Goal: Transaction & Acquisition: Download file/media

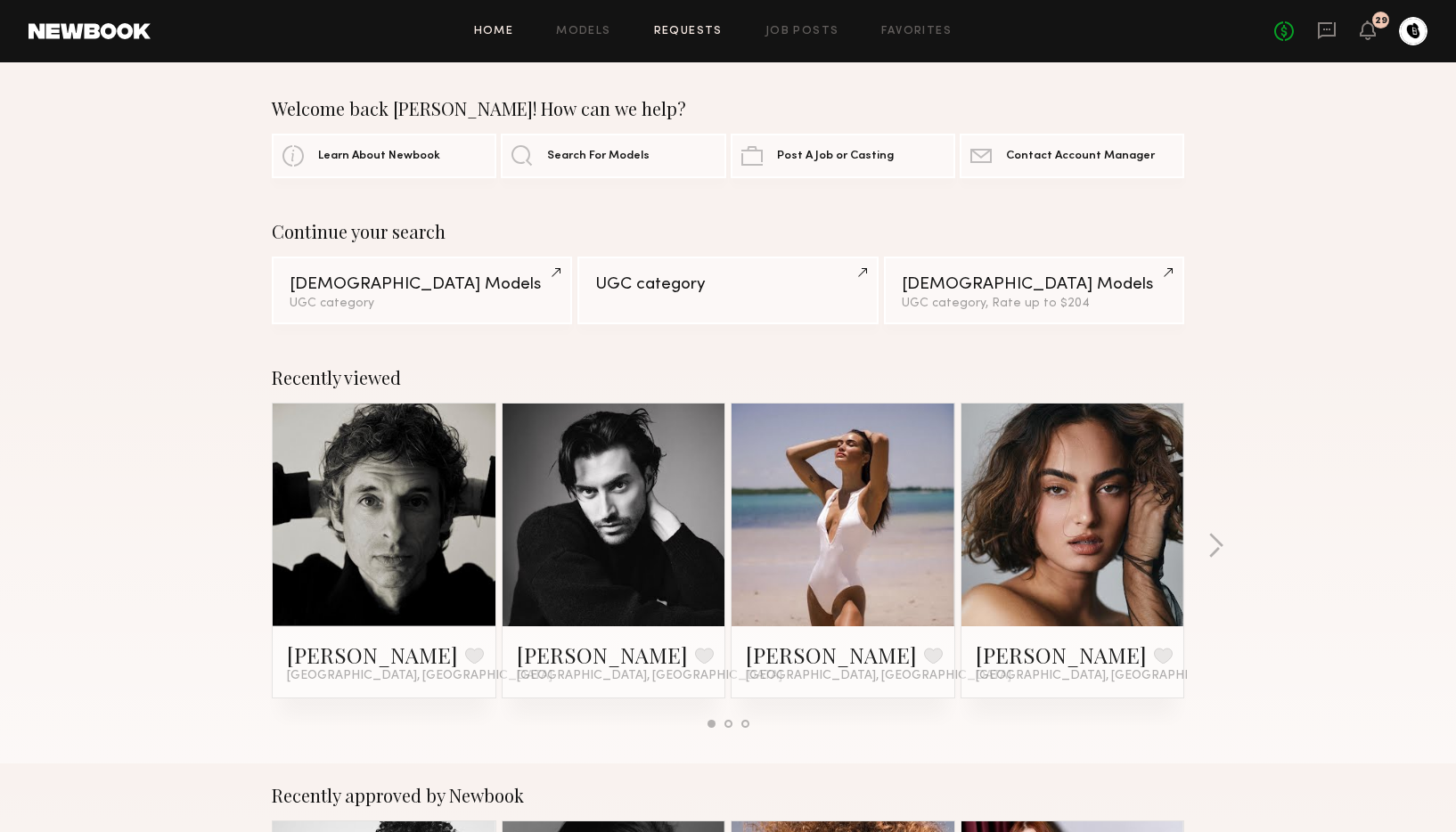
click at [706, 32] on link "Requests" at bounding box center [688, 32] width 68 height 12
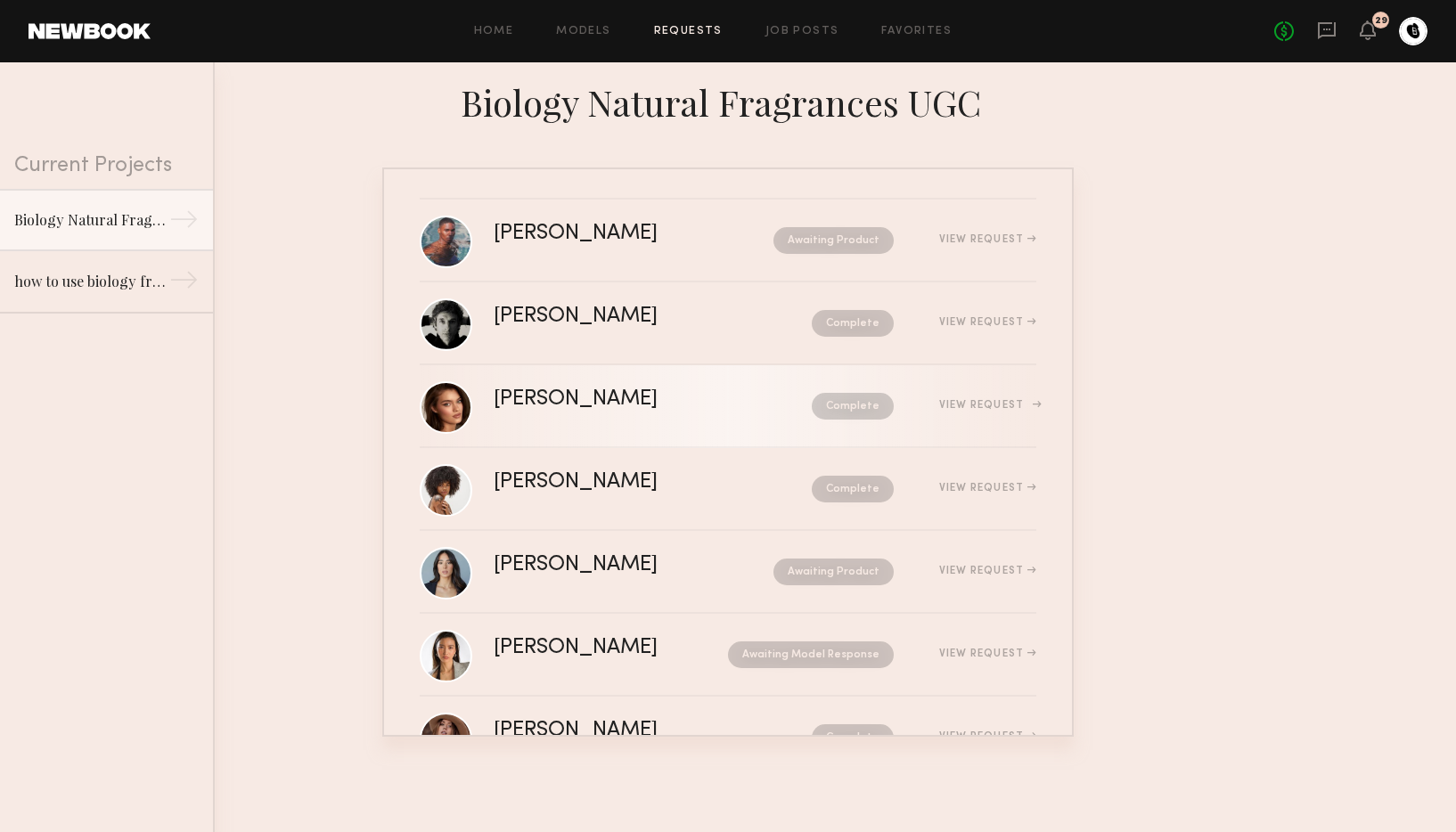
click at [690, 414] on div "[PERSON_NAME] Complete View Request" at bounding box center [764, 406] width 543 height 34
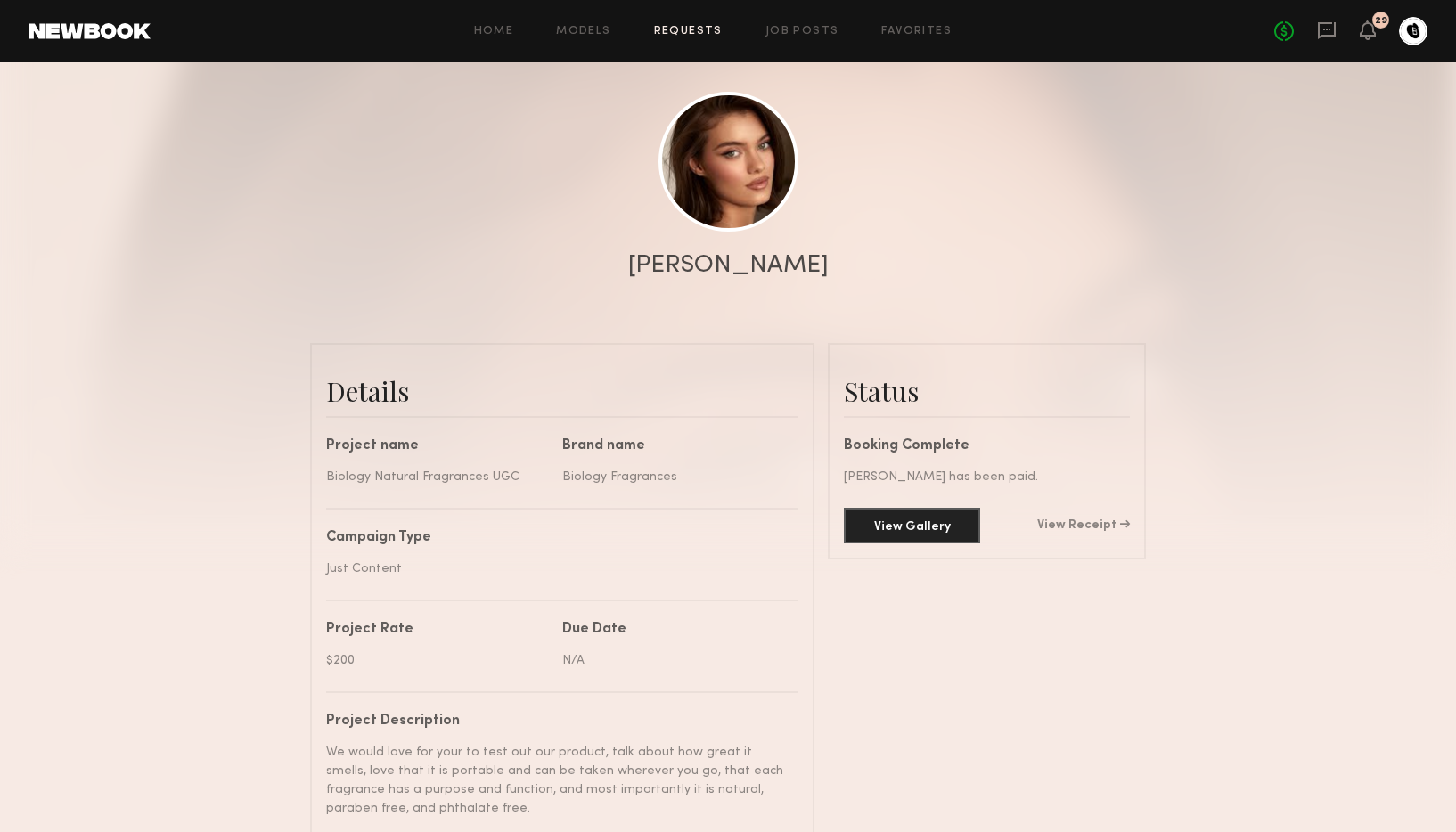
scroll to position [188, 0]
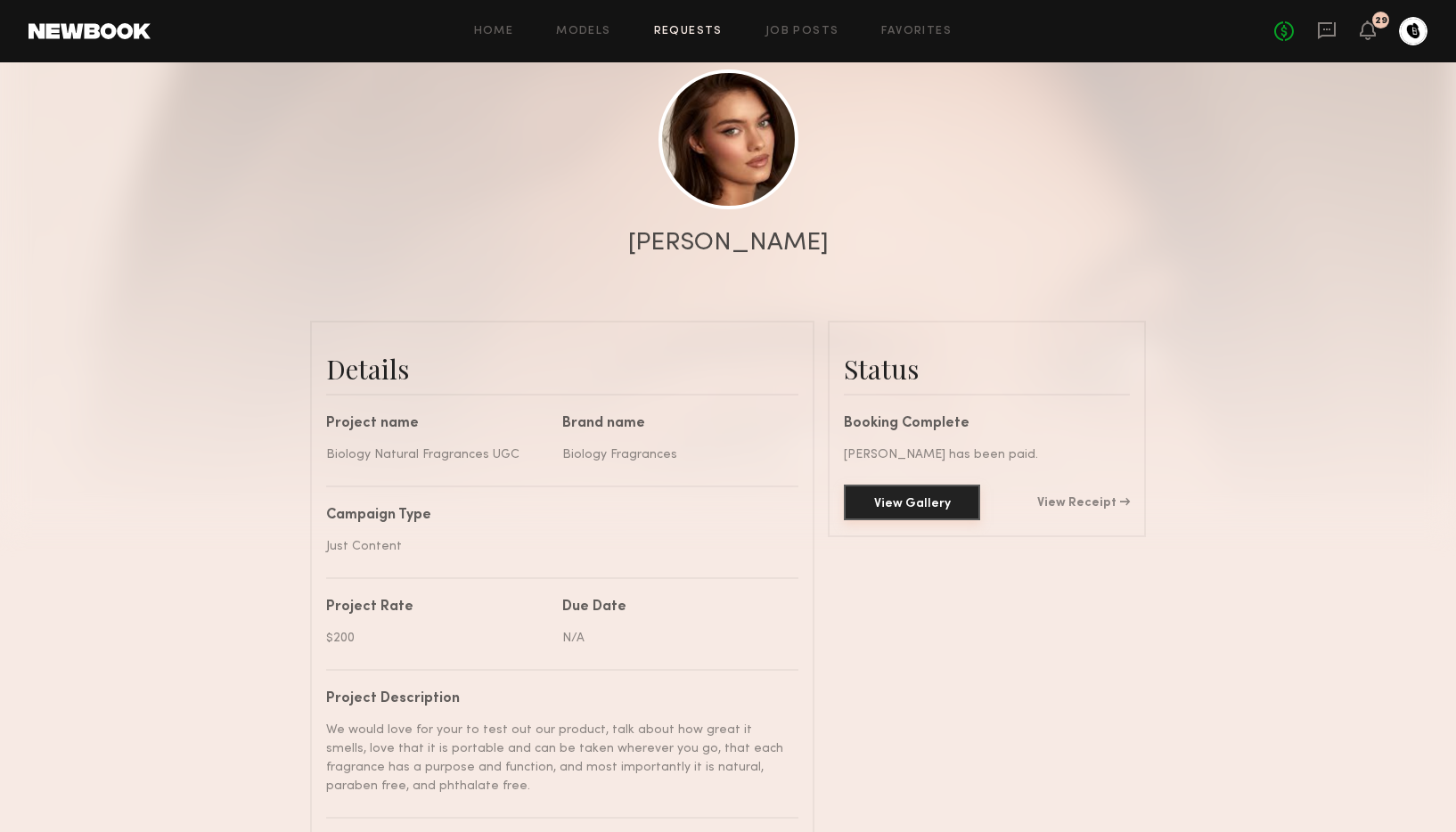
click at [906, 508] on button "View Gallery" at bounding box center [911, 502] width 136 height 36
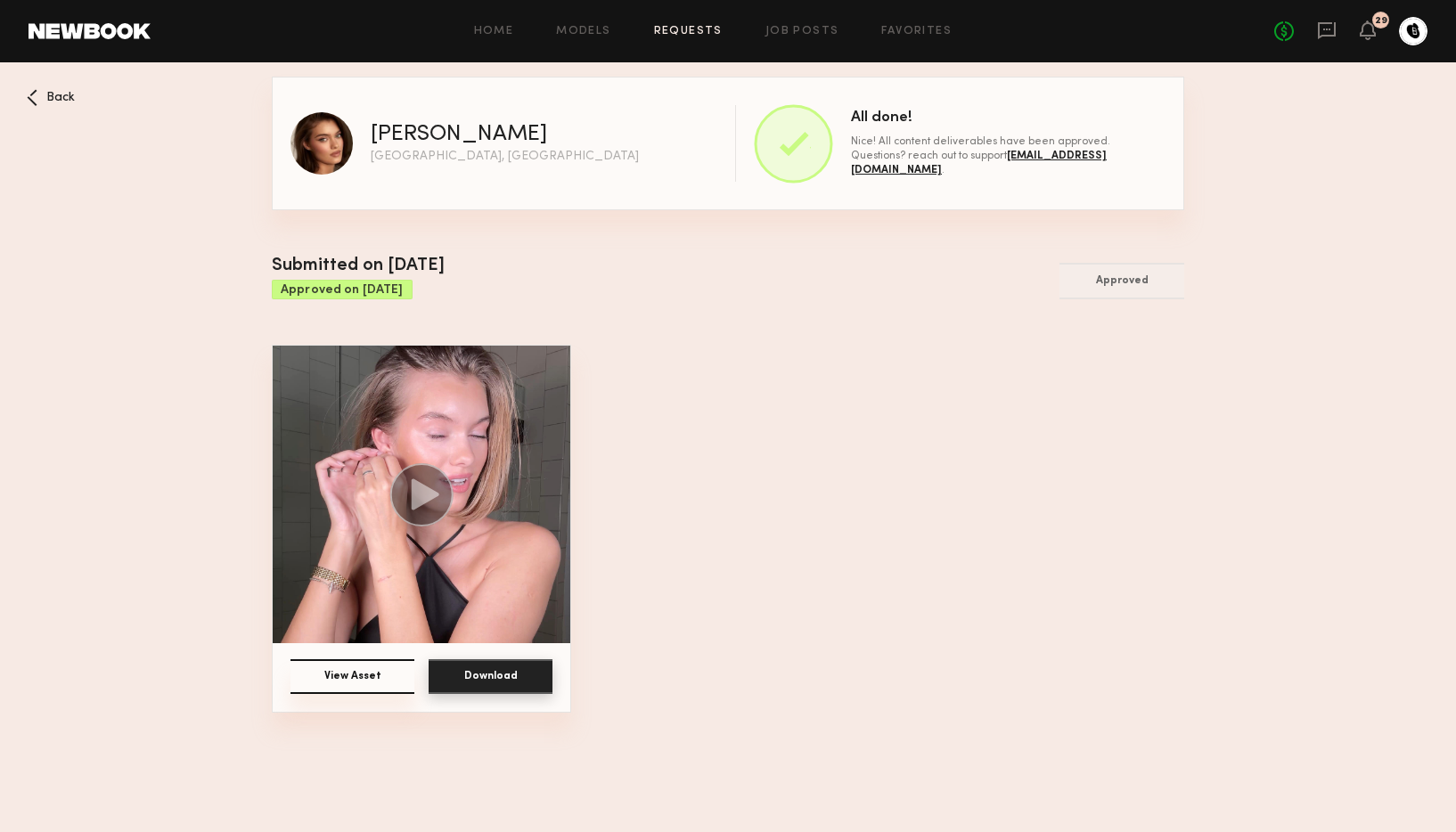
click at [480, 687] on button "Download" at bounding box center [491, 676] width 124 height 35
